Goal: Navigation & Orientation: Find specific page/section

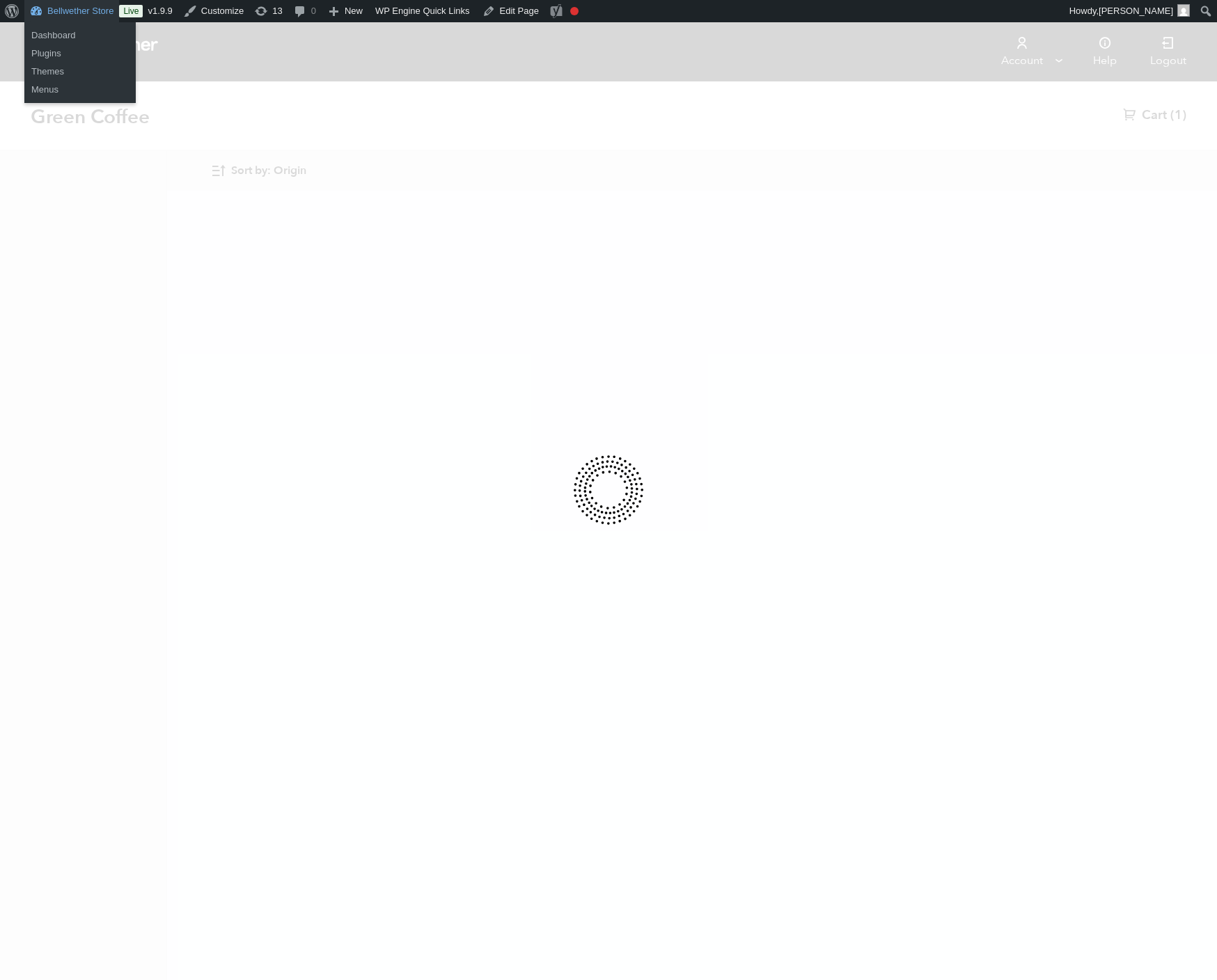
click at [106, 20] on link "Bellwether Store" at bounding box center [71, 11] width 95 height 23
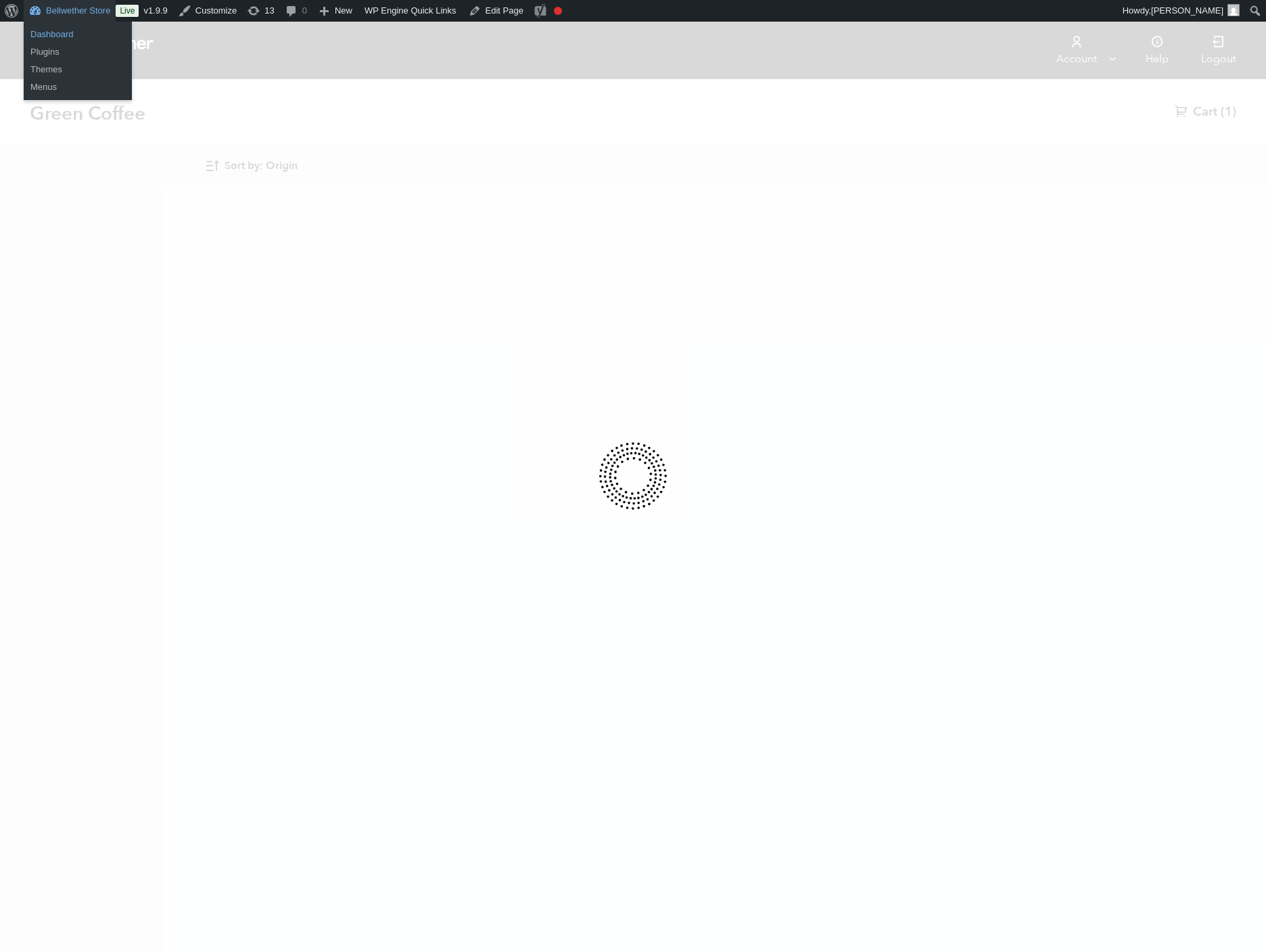
click at [86, 37] on link "Dashboard" at bounding box center [77, 34] width 108 height 18
click at [78, 34] on link "Dashboard" at bounding box center [77, 34] width 108 height 18
click at [86, 31] on link "Dashboard" at bounding box center [77, 34] width 108 height 18
